Goal: Find specific page/section: Find specific page/section

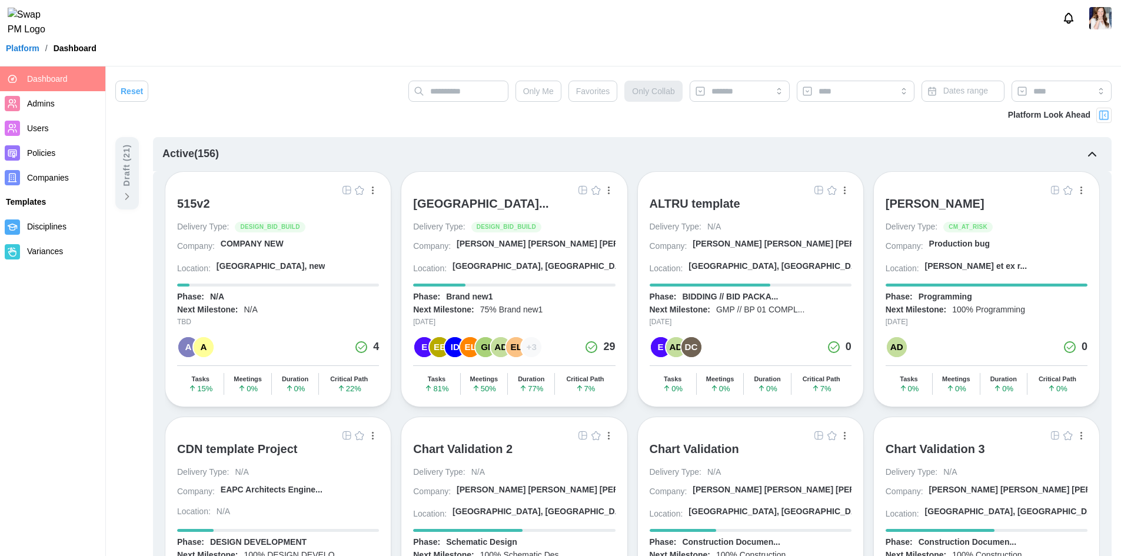
drag, startPoint x: 583, startPoint y: 190, endPoint x: 720, endPoint y: 56, distance: 191.8
click at [583, 190] on img "button" at bounding box center [582, 189] width 9 height 9
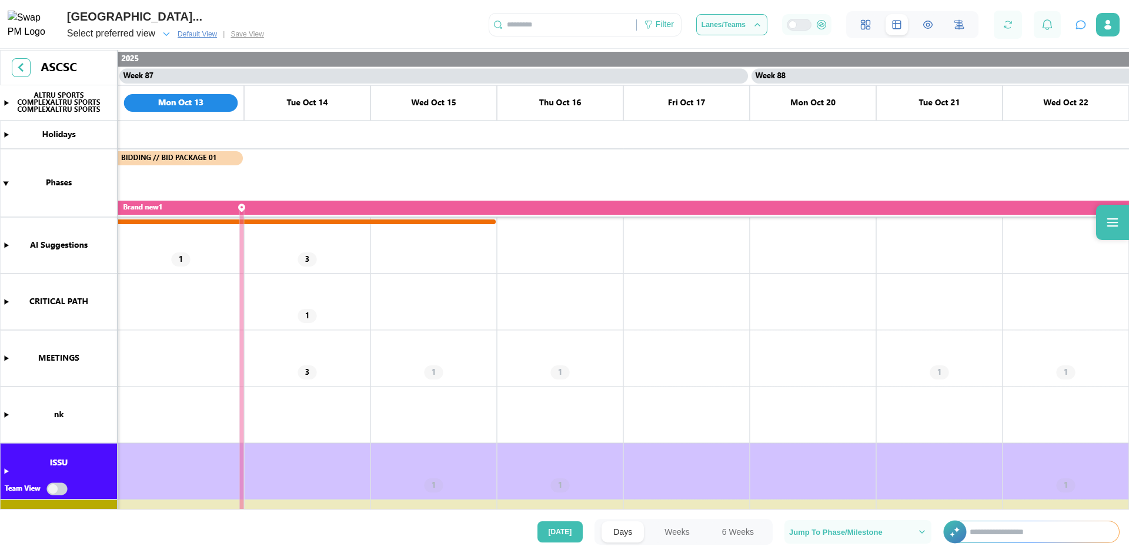
scroll to position [0, 54384]
click at [743, 533] on button "6 Weeks" at bounding box center [738, 531] width 55 height 21
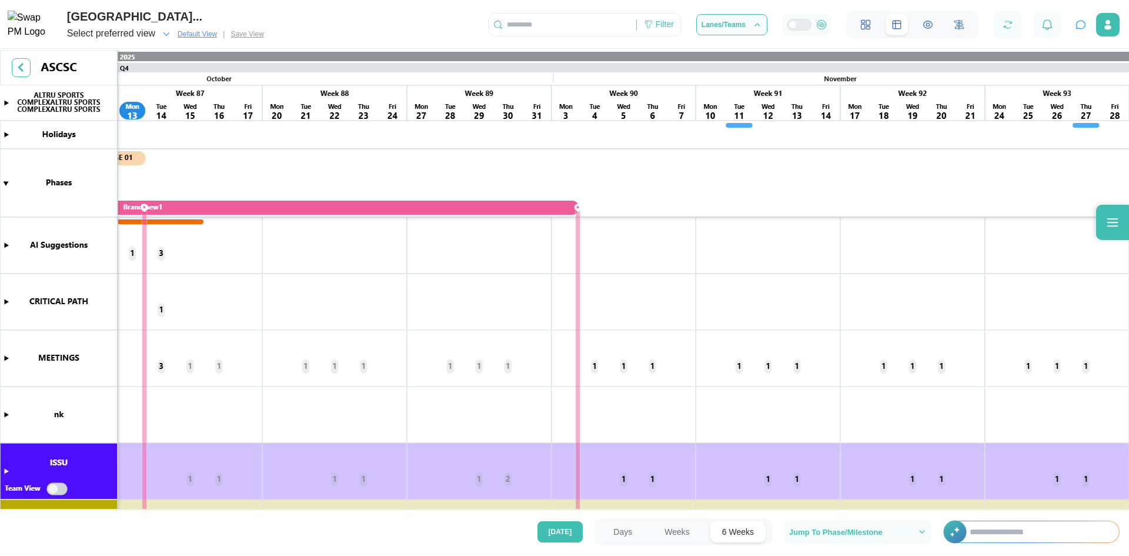
scroll to position [0, 12430]
click at [7, 185] on canvas at bounding box center [564, 281] width 1129 height 462
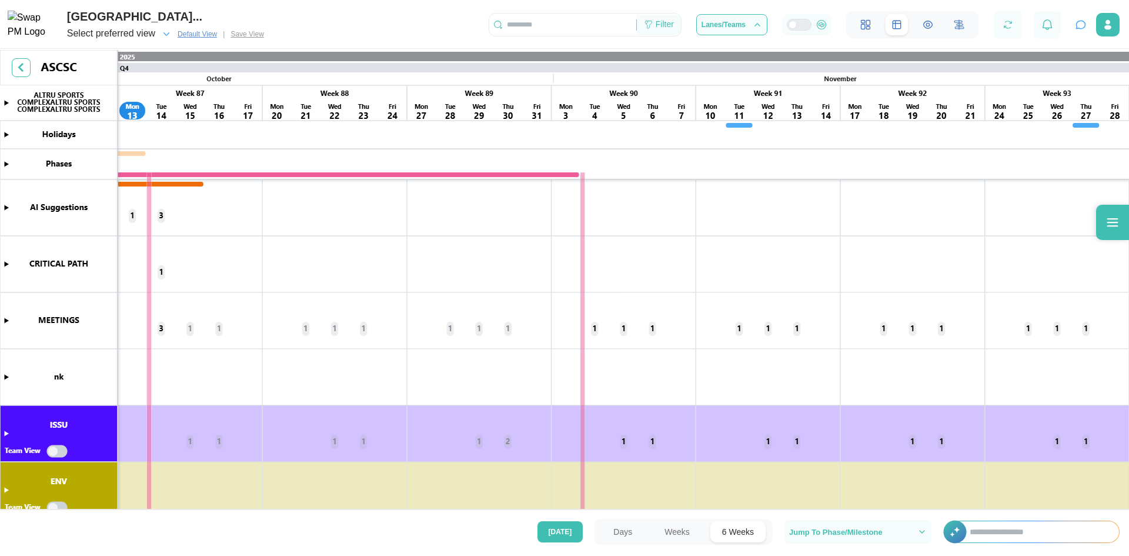
click at [665, 24] on div "Filter" at bounding box center [665, 24] width 18 height 13
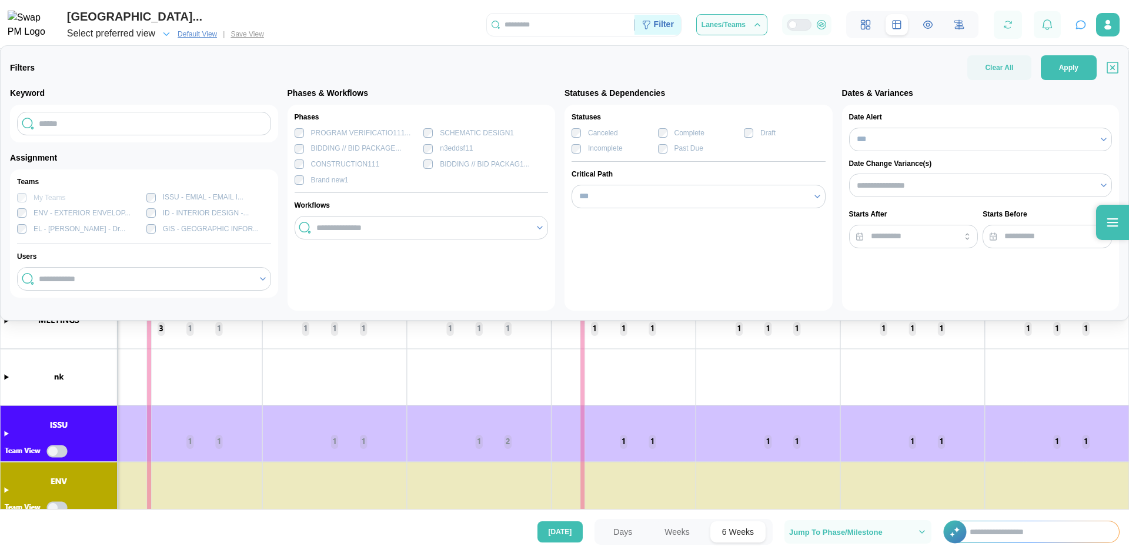
click at [661, 23] on div "Filter" at bounding box center [664, 24] width 20 height 13
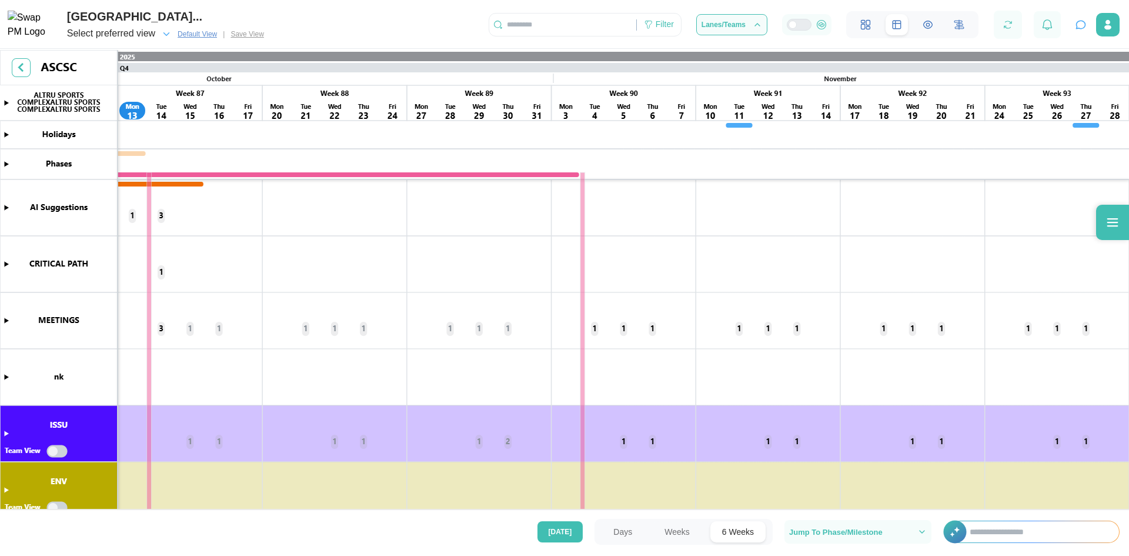
click at [1004, 534] on input "text" at bounding box center [1038, 531] width 161 height 21
click at [1079, 25] on icon "button" at bounding box center [1081, 25] width 12 height 12
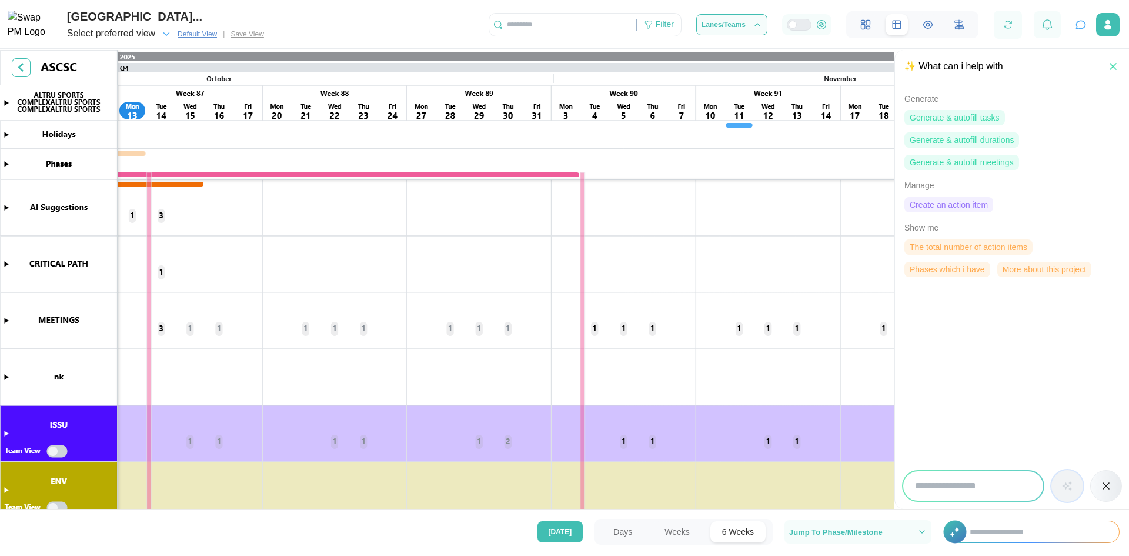
click at [958, 246] on span "The total number of action items" at bounding box center [969, 247] width 118 height 14
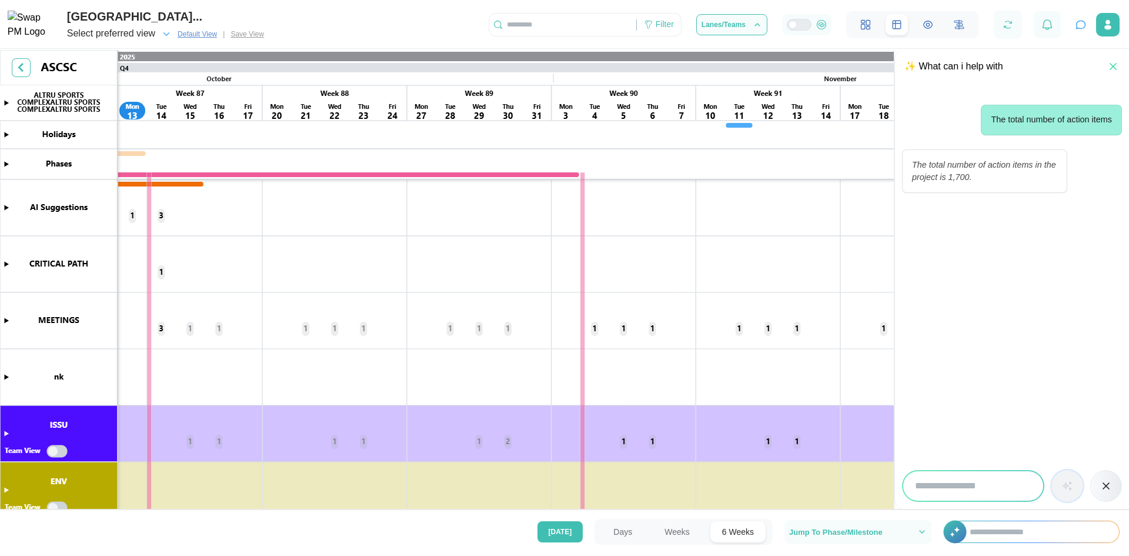
click at [1118, 66] on icon "button" at bounding box center [1114, 67] width 12 height 12
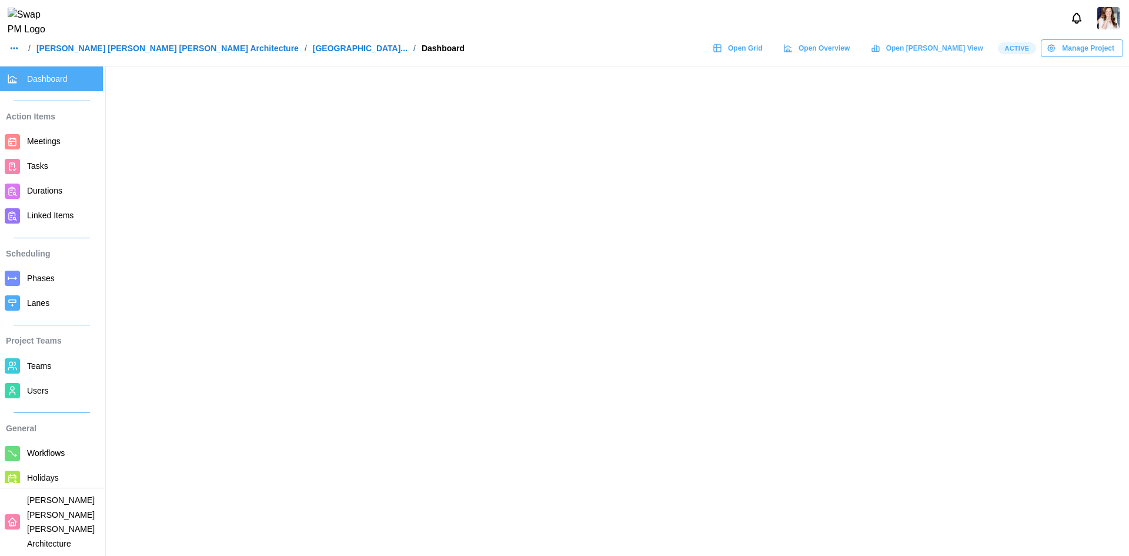
click at [763, 51] on span "Open Grid" at bounding box center [745, 48] width 35 height 16
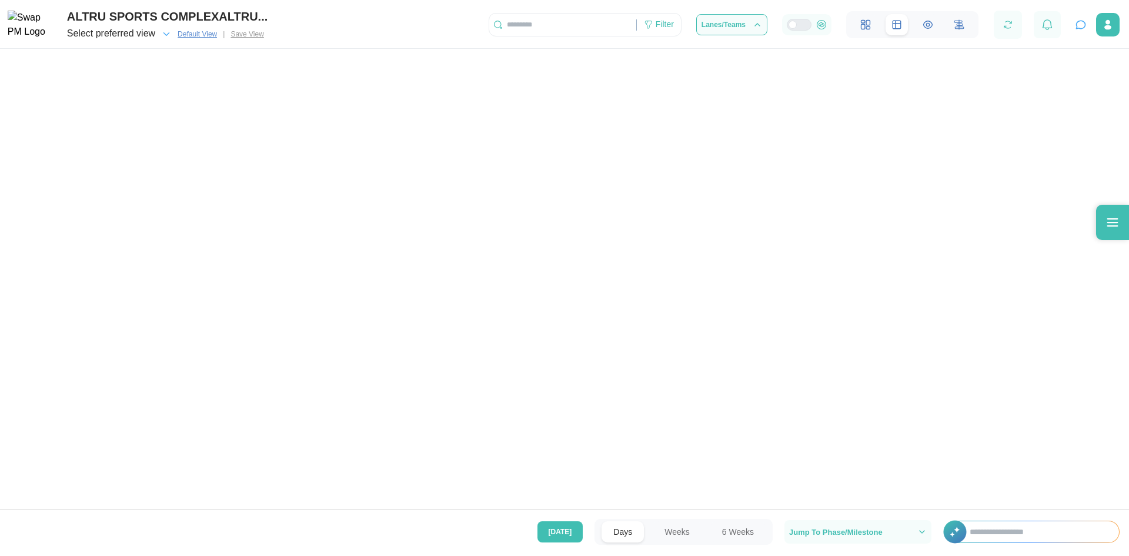
click at [1115, 217] on div at bounding box center [1113, 222] width 33 height 35
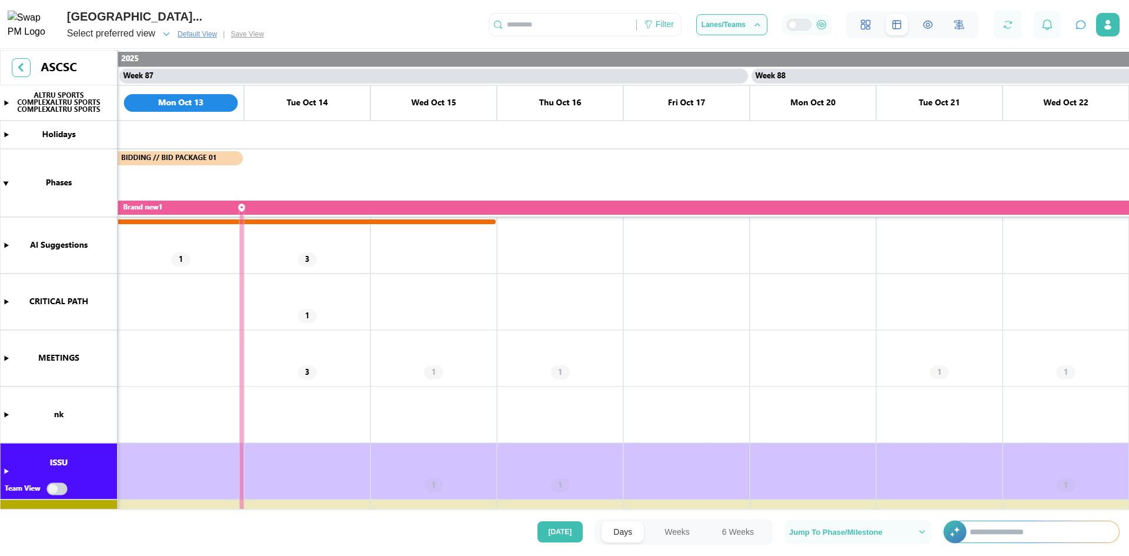
scroll to position [0, 54384]
click at [670, 529] on button "Weeks" at bounding box center [677, 531] width 49 height 21
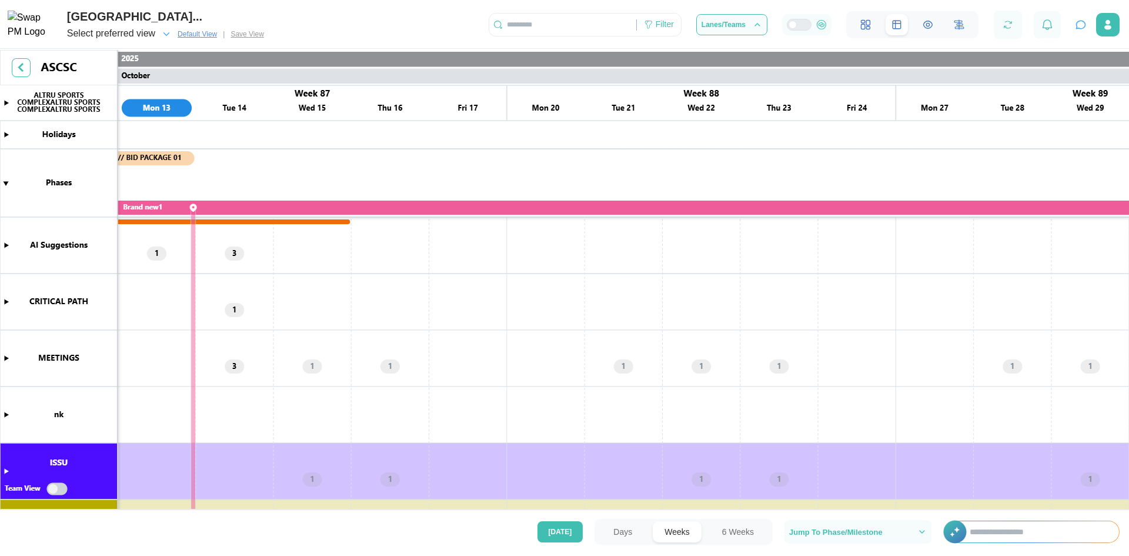
scroll to position [0, 33467]
